Goal: Task Accomplishment & Management: Complete application form

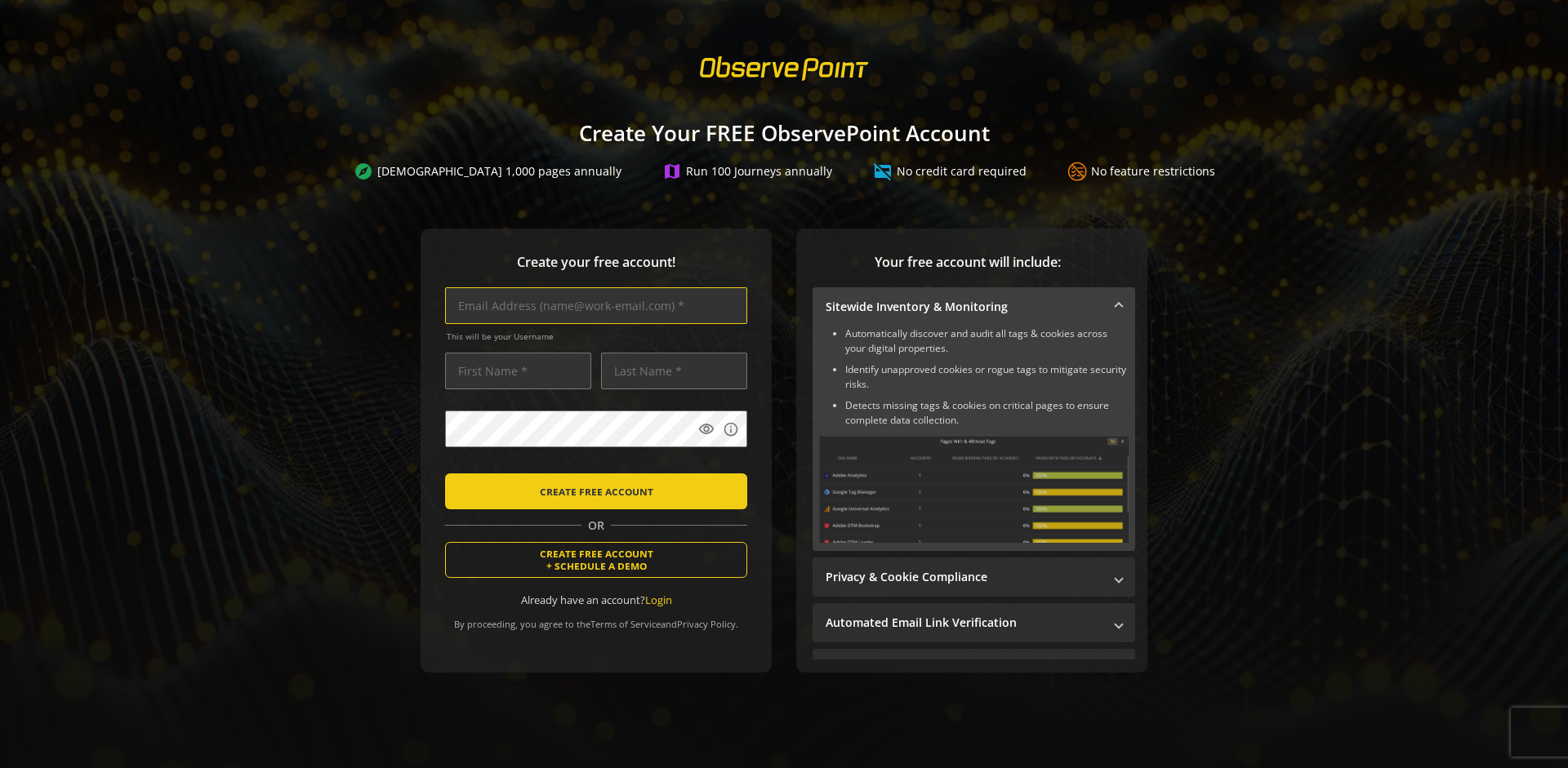
click at [592, 306] on input "text" at bounding box center [595, 306] width 302 height 37
type input "[EMAIL_ADDRESS][DOMAIN_NAME]"
click at [513, 370] on input "text" at bounding box center [518, 371] width 147 height 37
type input "Test"
click at [670, 370] on input "text" at bounding box center [674, 371] width 147 height 37
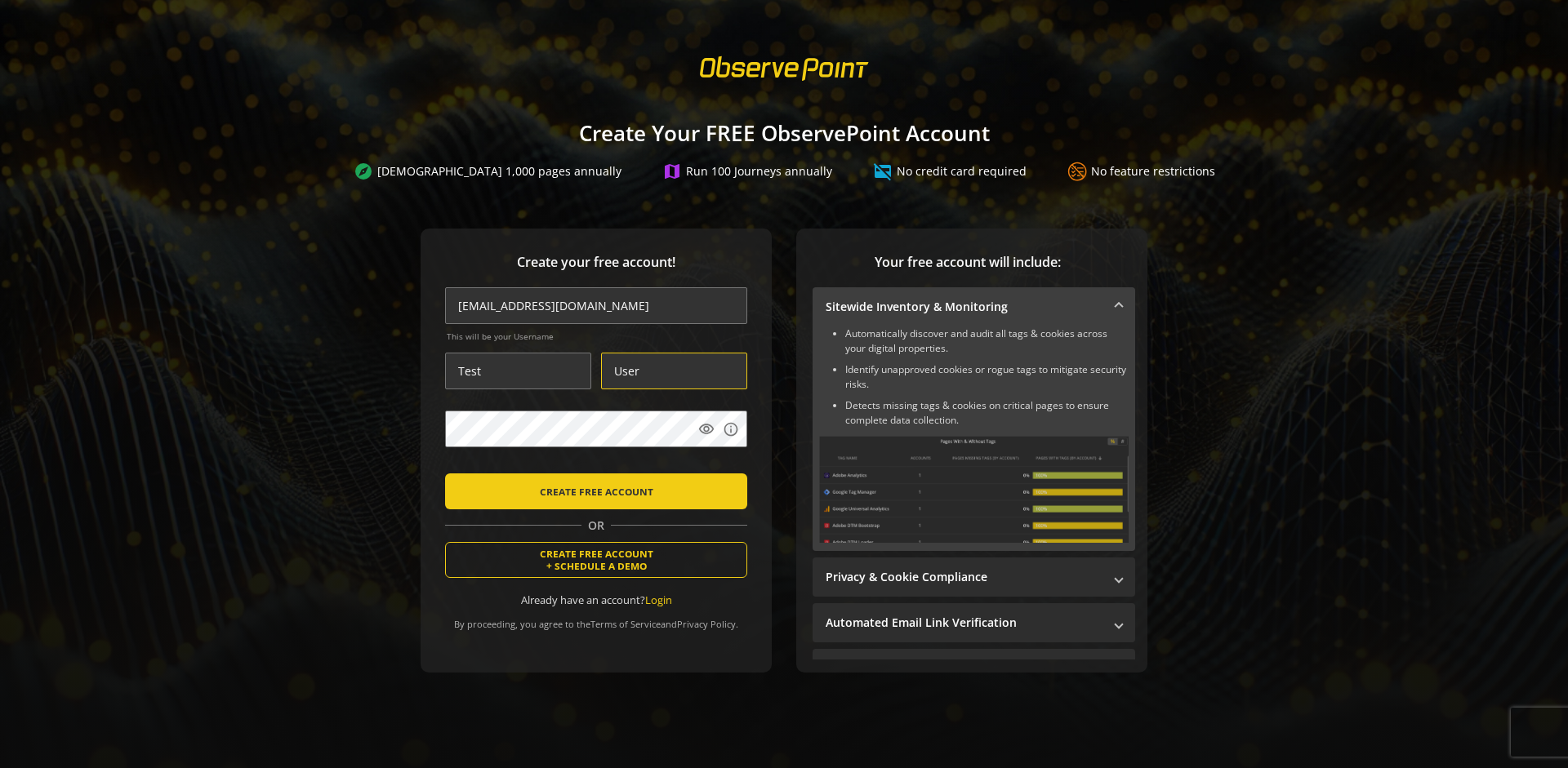
type input "User"
click at [805, 472] on body "Loading... Create Your FREE ObservePoint Account explore Scan 1,000 pages annua…" at bounding box center [784, 384] width 1568 height 768
click at [592, 491] on span "CREATE FREE ACCOUNT" at bounding box center [596, 491] width 114 height 29
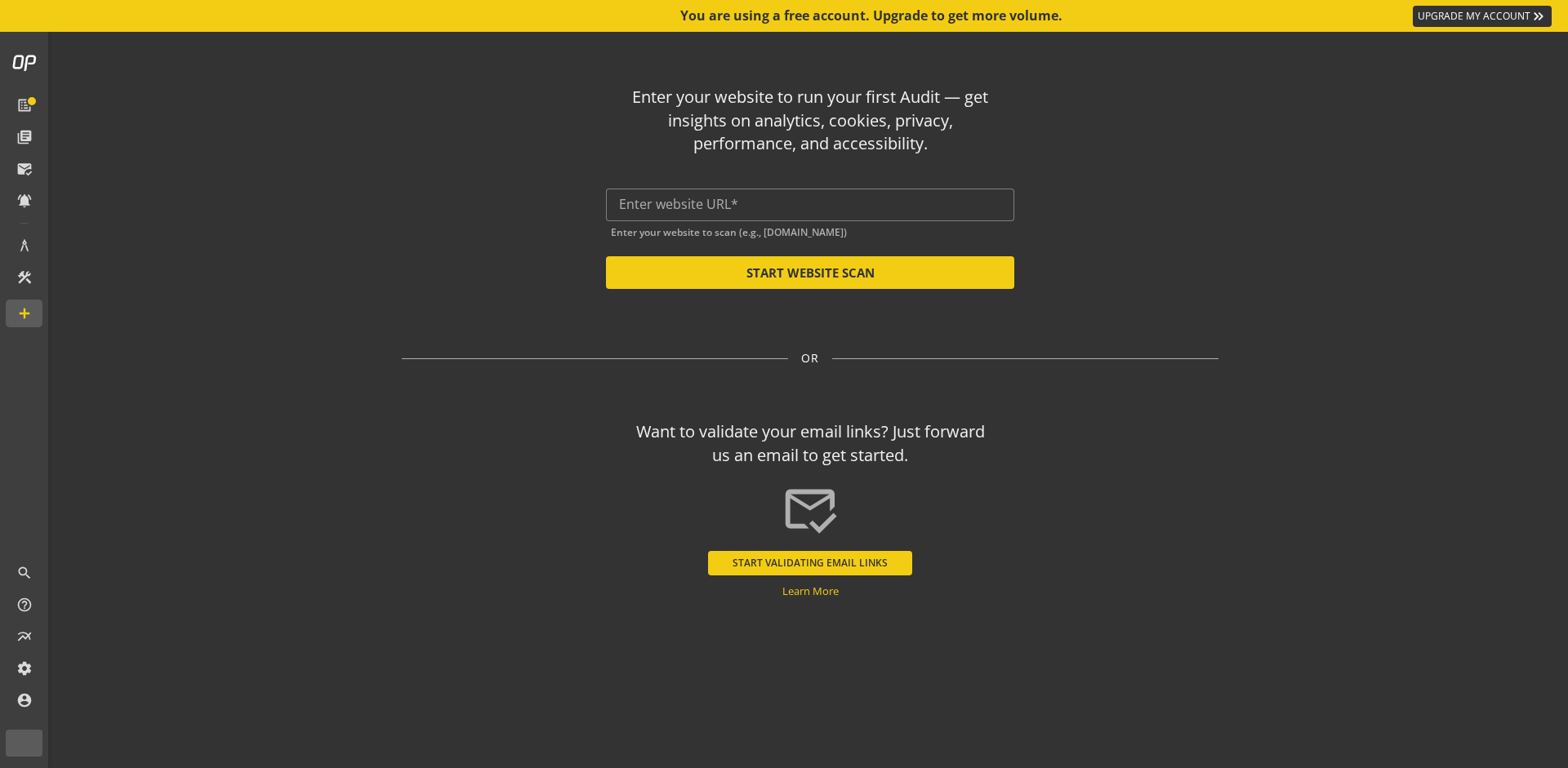
click at [811, 205] on input "text" at bounding box center [811, 205] width 382 height 15
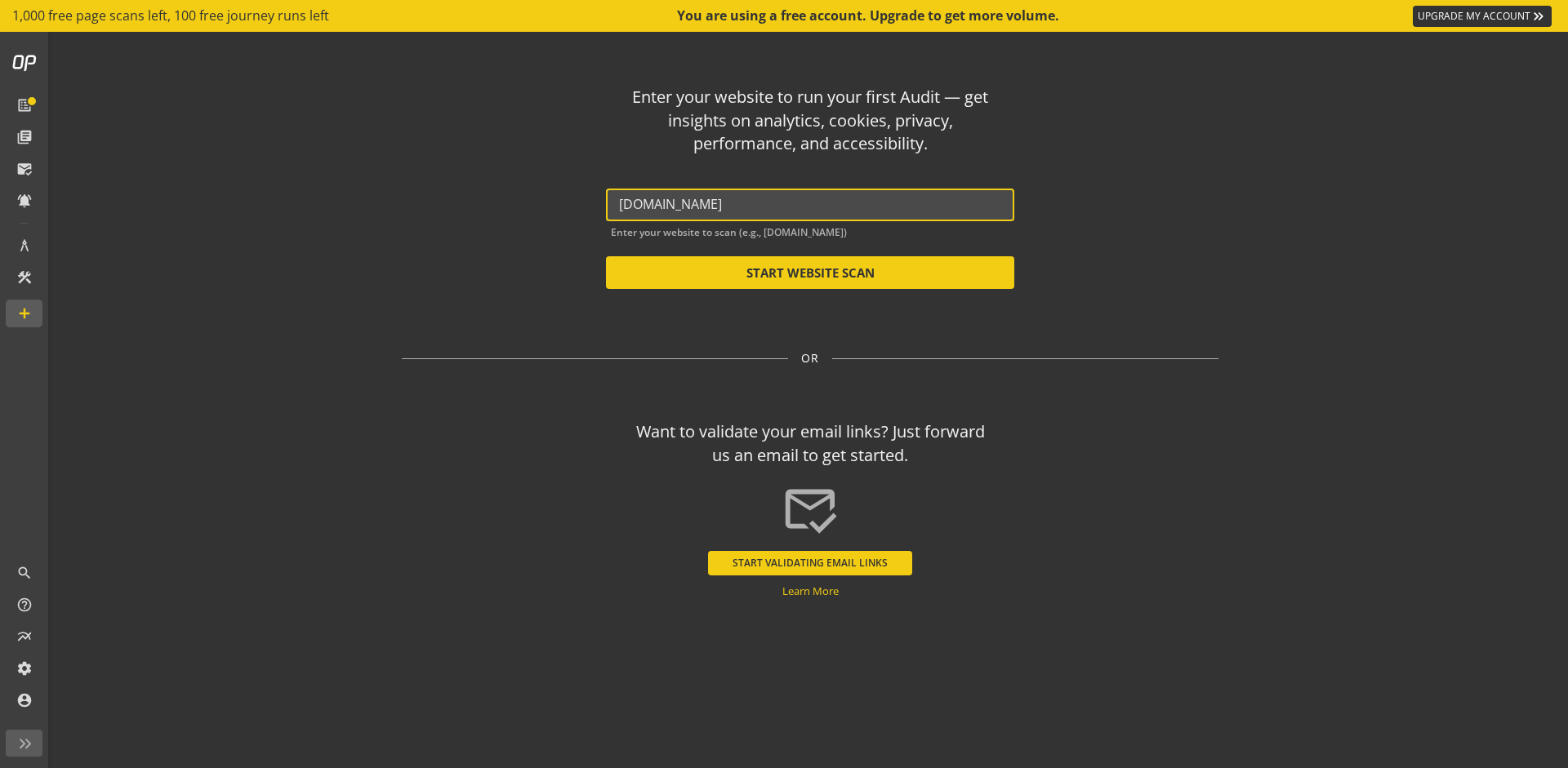
click at [811, 273] on button "START WEBSITE SCAN" at bounding box center [810, 273] width 408 height 33
type input "[URL][DOMAIN_NAME]"
